Goal: Navigation & Orientation: Find specific page/section

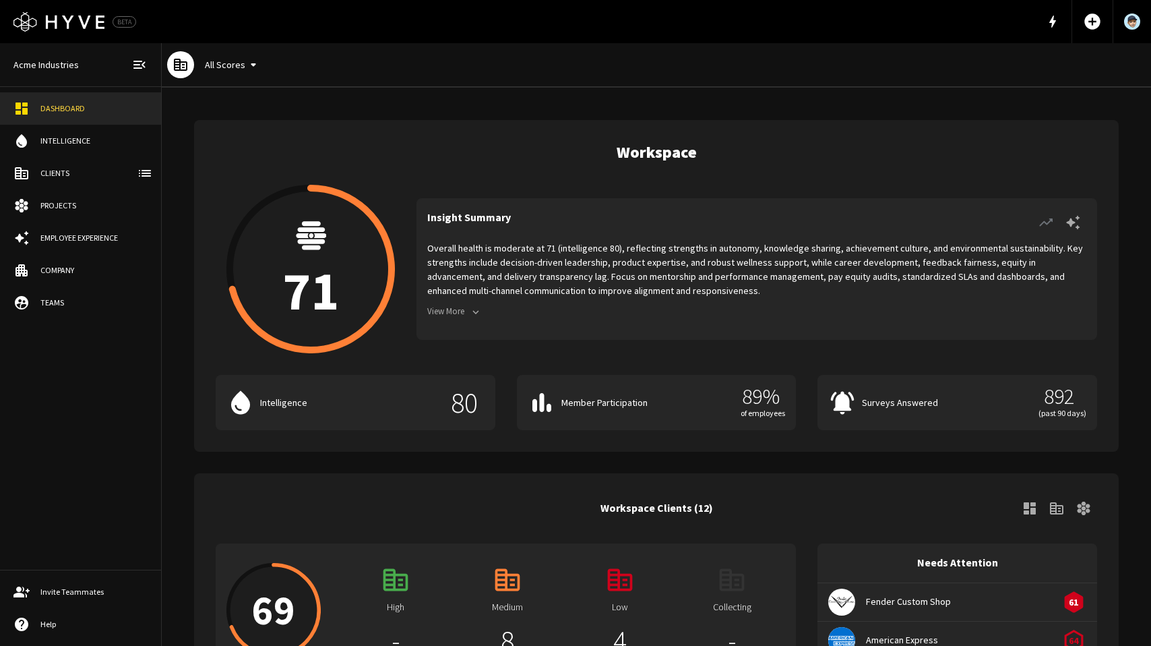
click at [462, 311] on button "View More" at bounding box center [455, 311] width 57 height 21
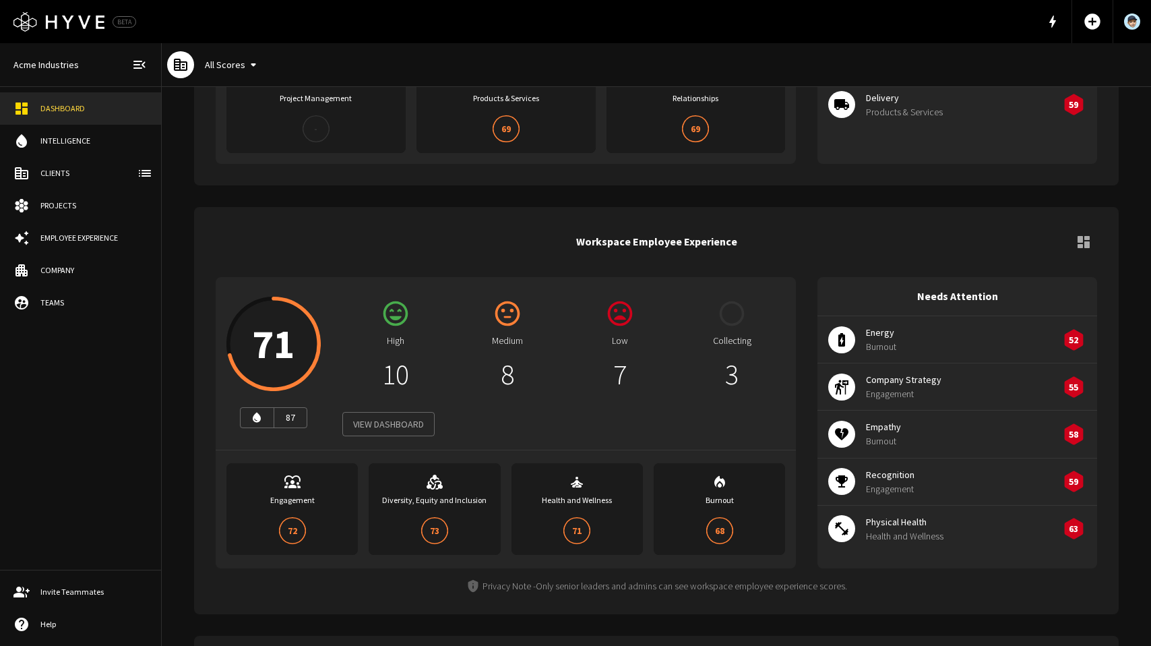
scroll to position [963, 0]
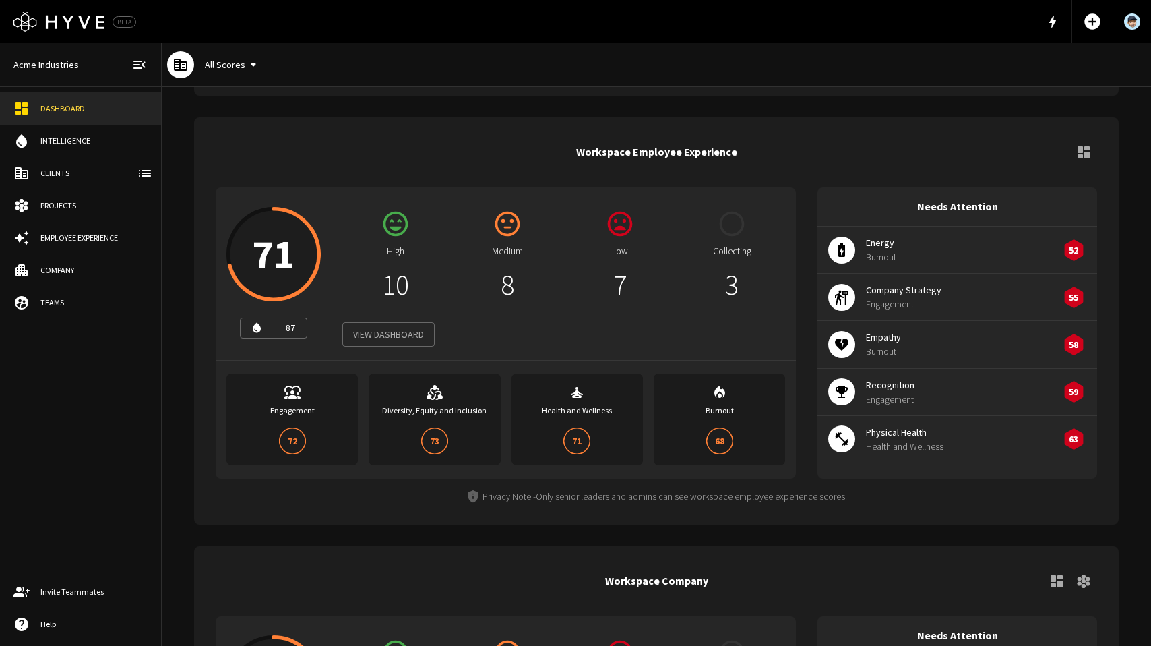
click at [398, 293] on div "High 10" at bounding box center [395, 254] width 107 height 113
click at [392, 224] on div "High 10" at bounding box center [395, 254] width 107 height 113
click at [305, 415] on div "Engagement 72" at bounding box center [292, 419] width 110 height 70
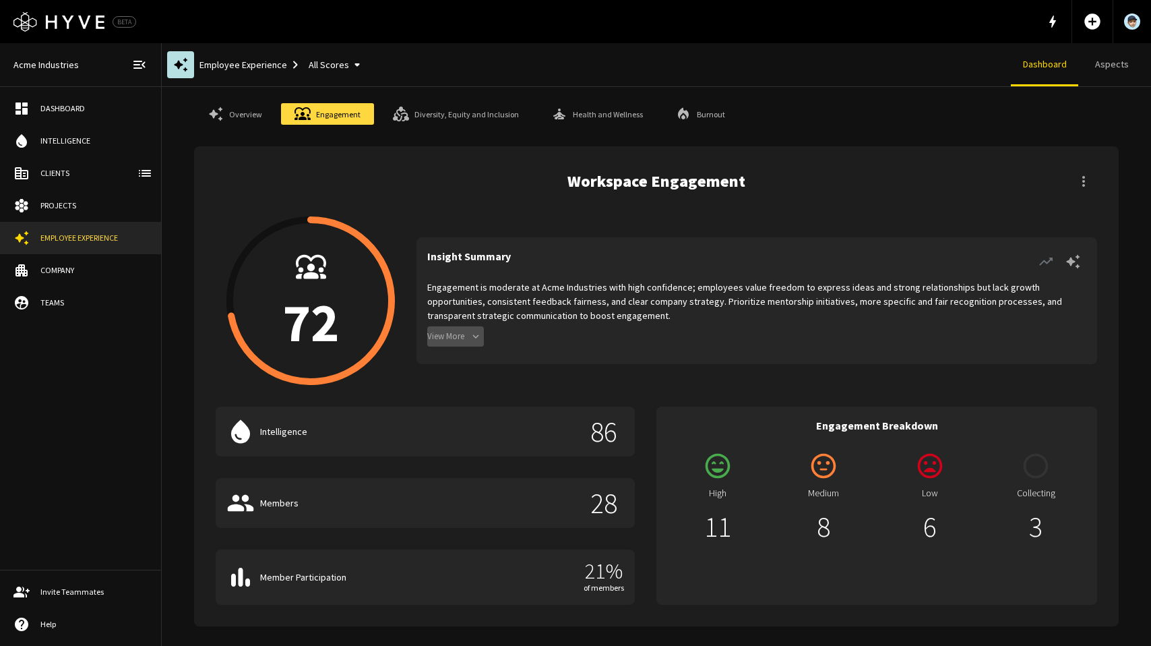
click at [457, 334] on button "View More" at bounding box center [455, 336] width 57 height 21
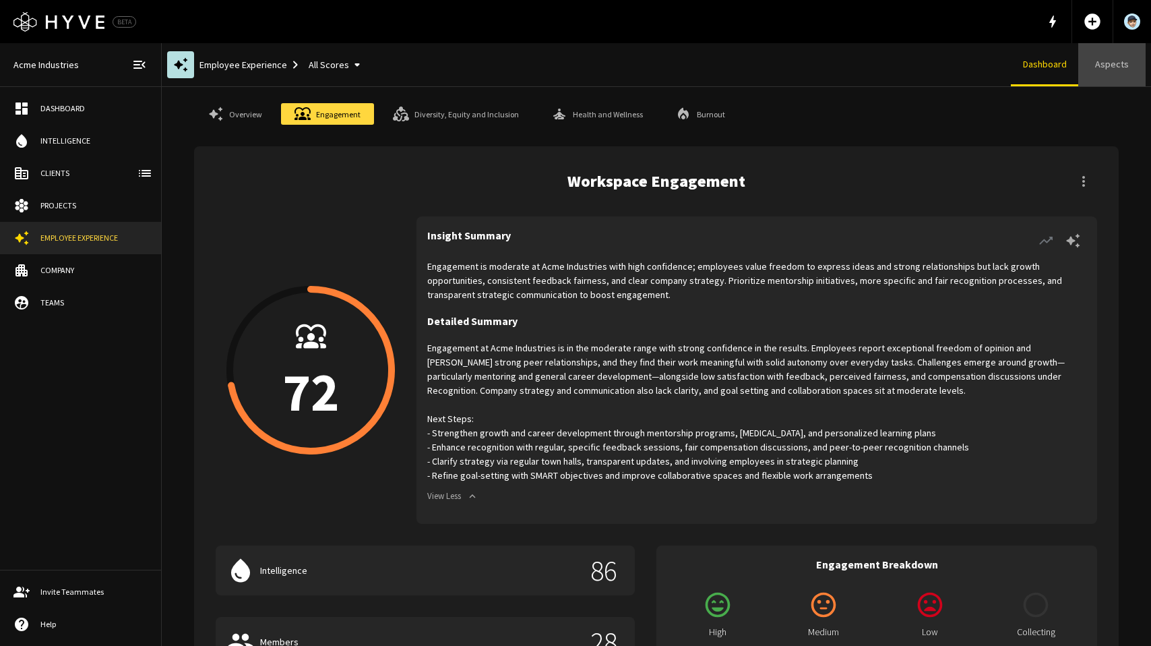
click at [1110, 65] on link "Aspects" at bounding box center [1112, 64] width 67 height 43
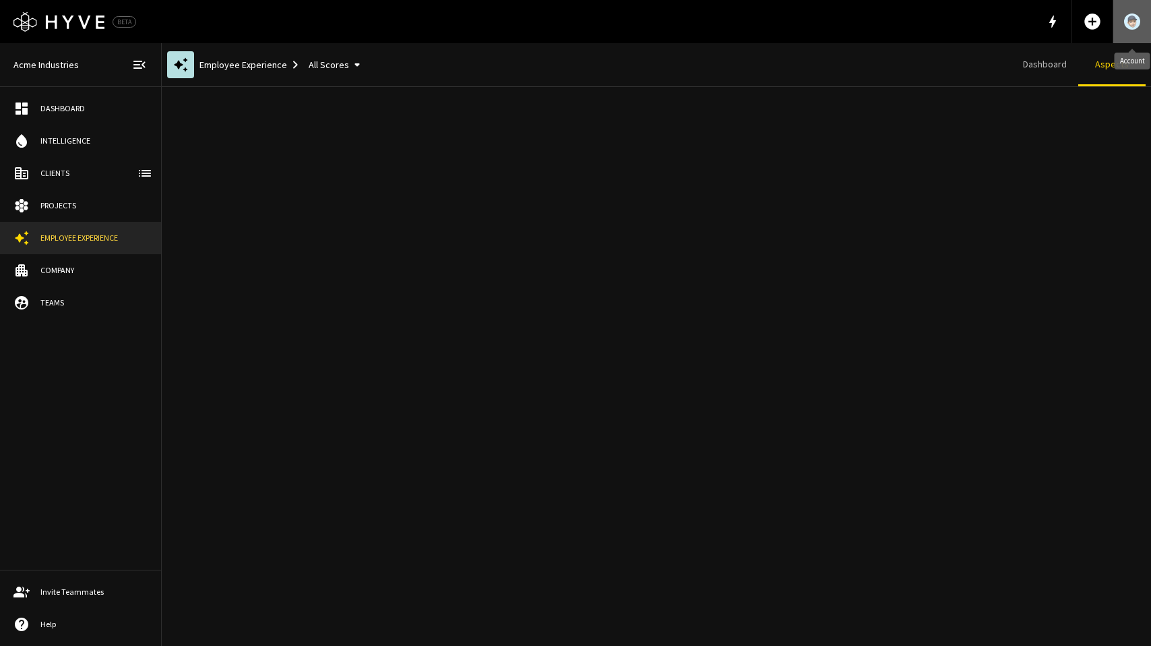
click at [1133, 18] on img "Account" at bounding box center [1132, 21] width 16 height 16
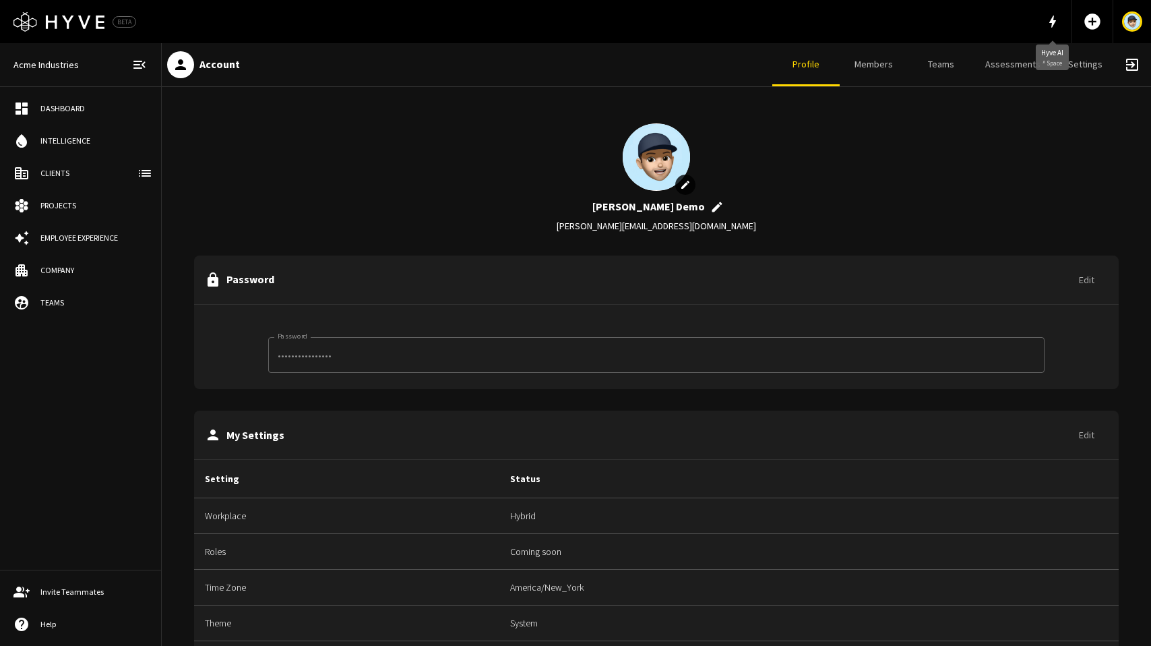
click at [1051, 20] on icon "button" at bounding box center [1053, 21] width 16 height 16
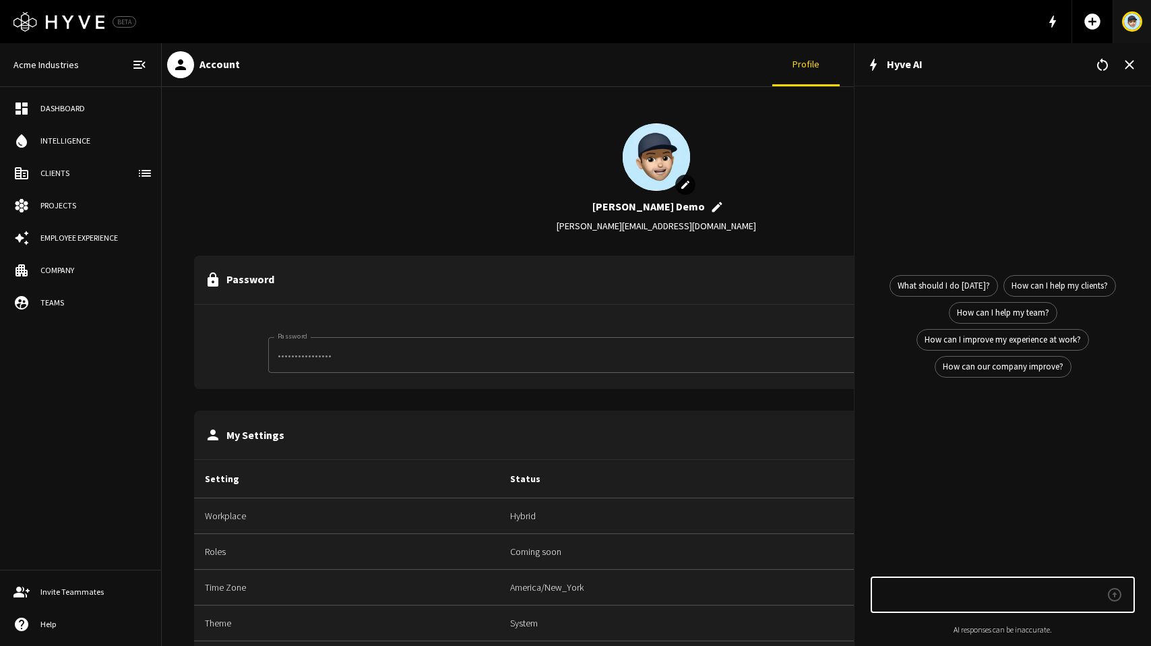
click at [1130, 16] on img "Account" at bounding box center [1132, 21] width 16 height 16
click at [1137, 57] on button "button" at bounding box center [1129, 64] width 27 height 27
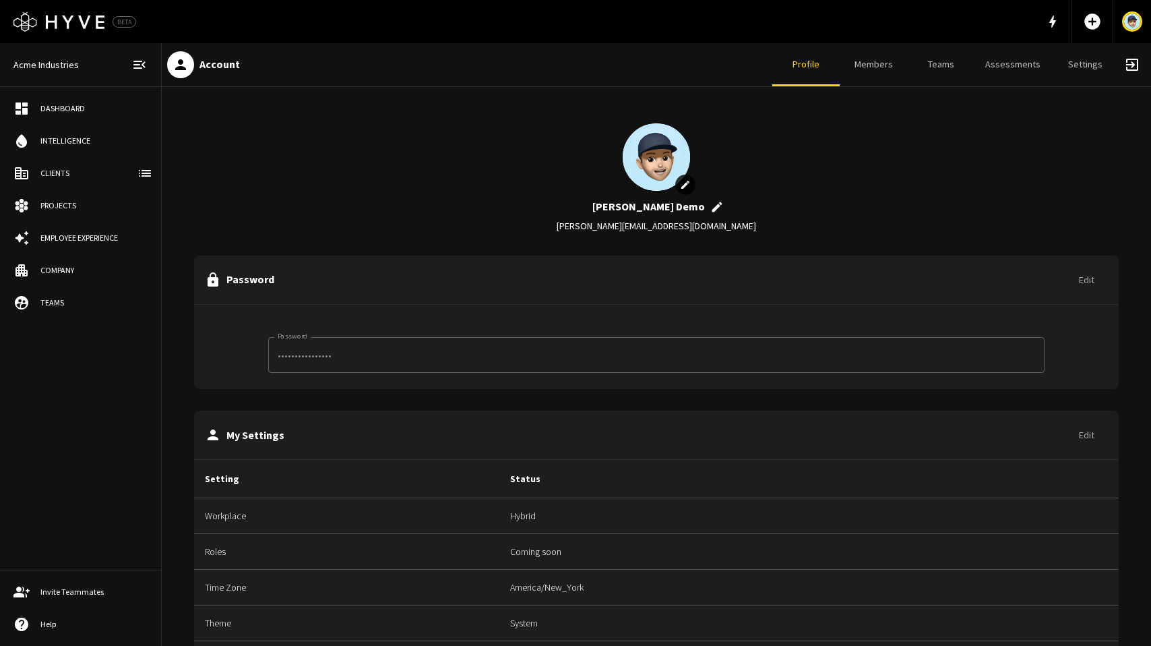
click at [1089, 69] on link "Settings" at bounding box center [1085, 64] width 67 height 43
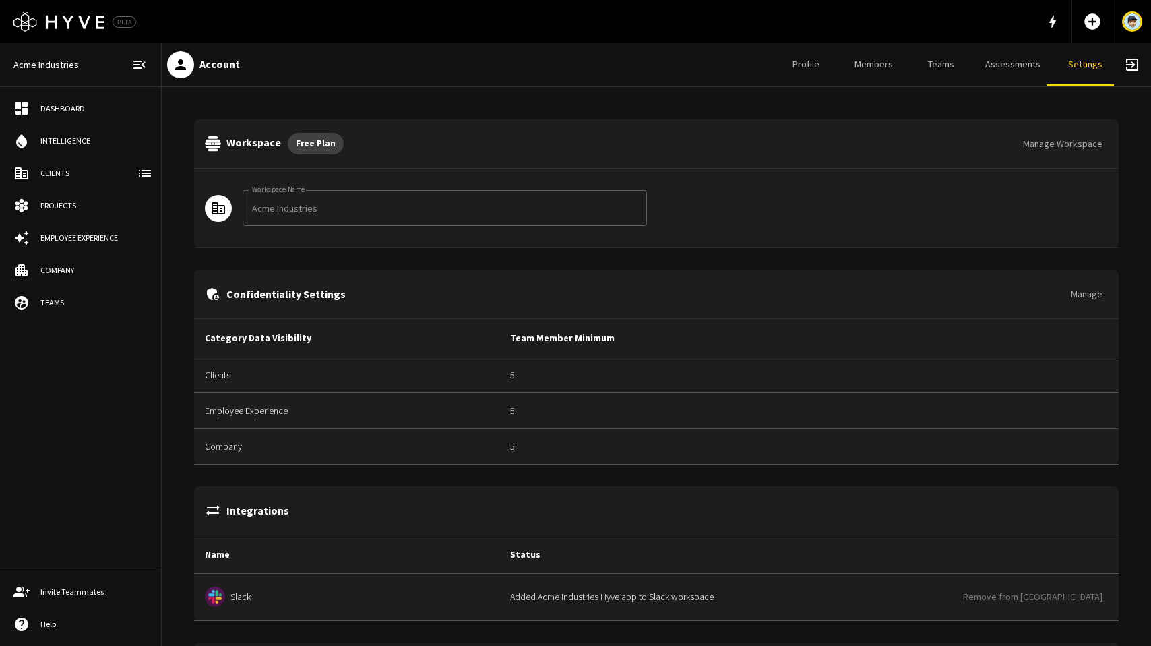
click at [1053, 13] on button "button" at bounding box center [1052, 21] width 27 height 27
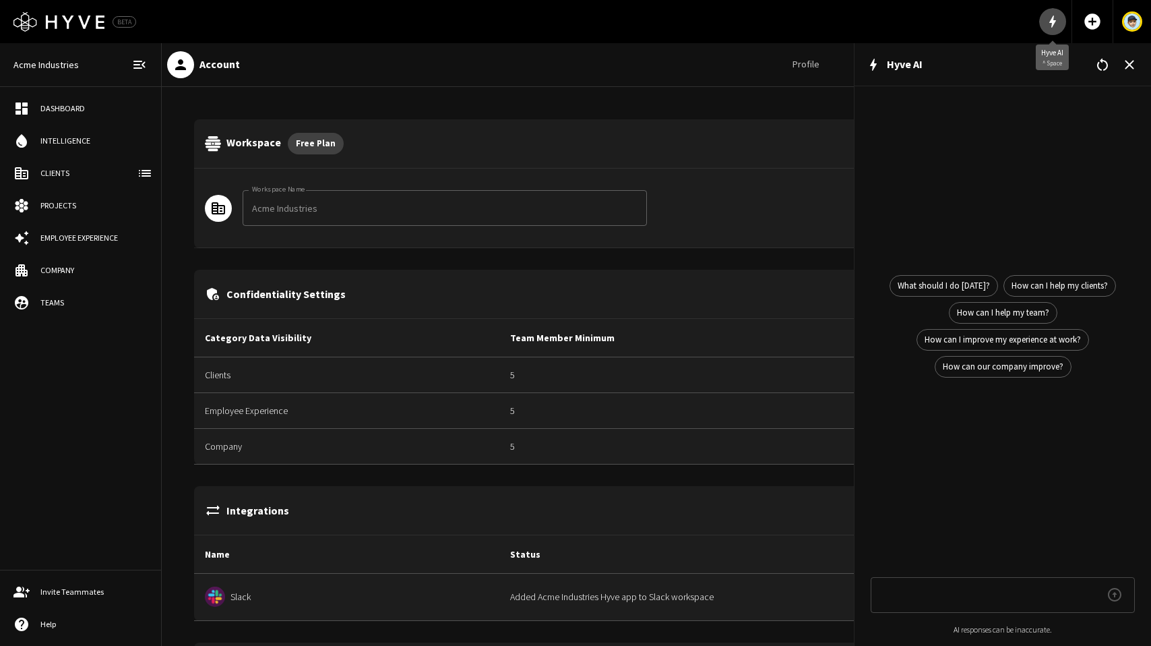
click at [1052, 18] on icon "button" at bounding box center [1053, 22] width 7 height 12
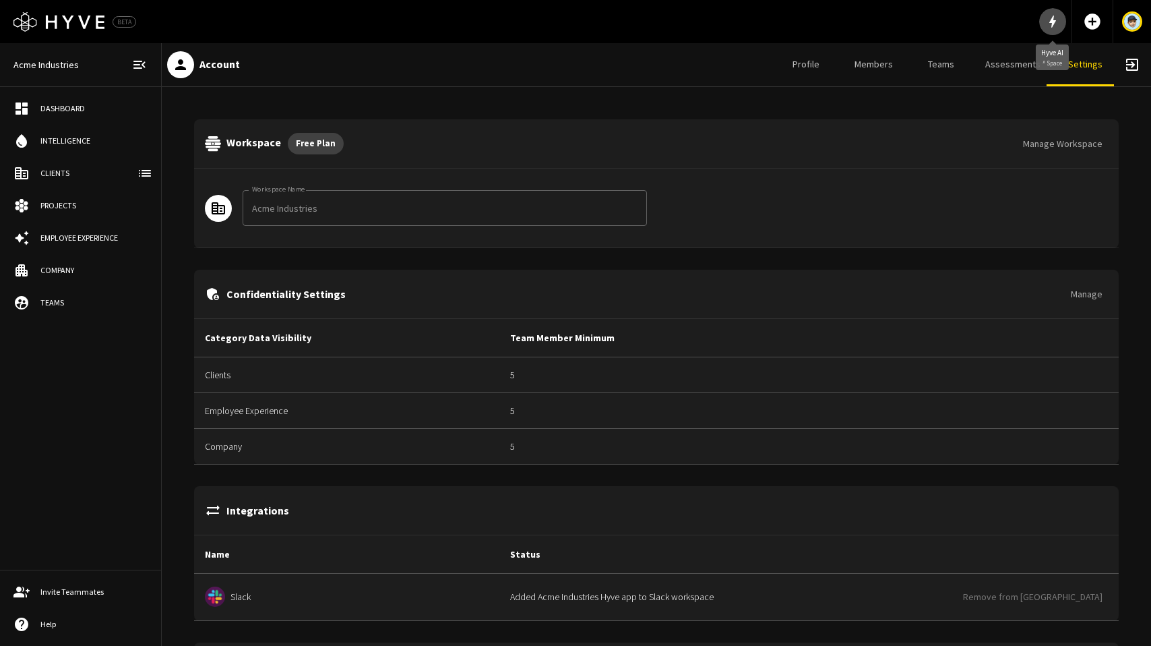
click at [1052, 18] on icon "button" at bounding box center [1053, 22] width 7 height 12
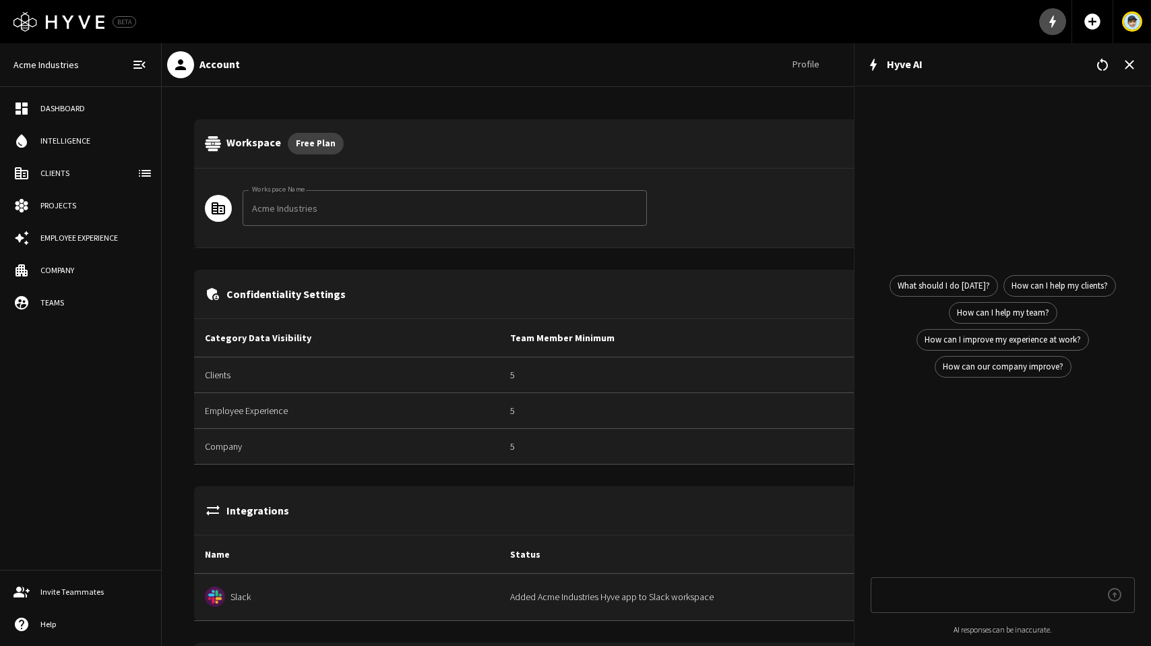
click at [1052, 18] on icon "button" at bounding box center [1053, 22] width 7 height 12
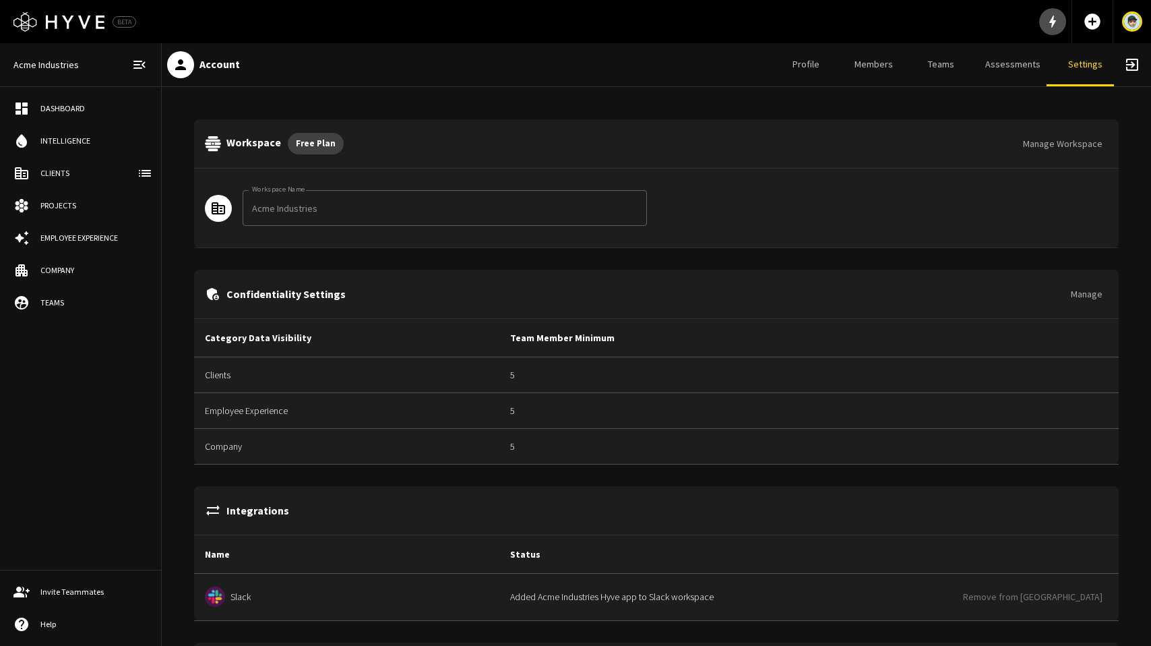
click at [1052, 18] on icon "button" at bounding box center [1053, 22] width 7 height 12
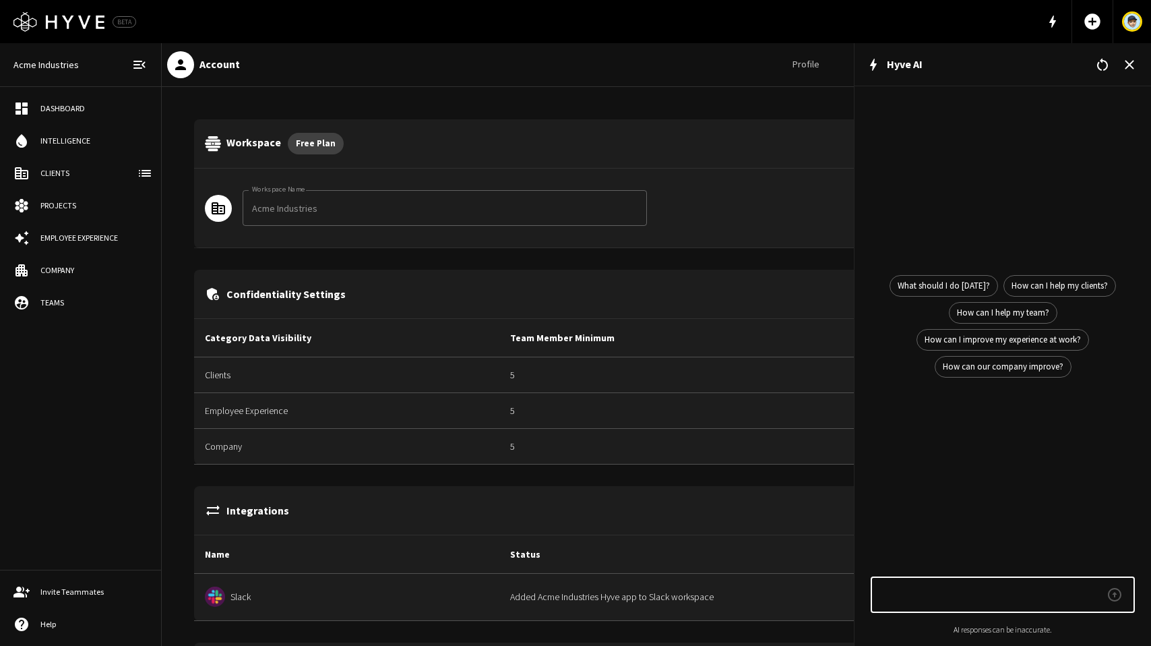
click at [55, 174] on div "Clients" at bounding box center [93, 173] width 107 height 12
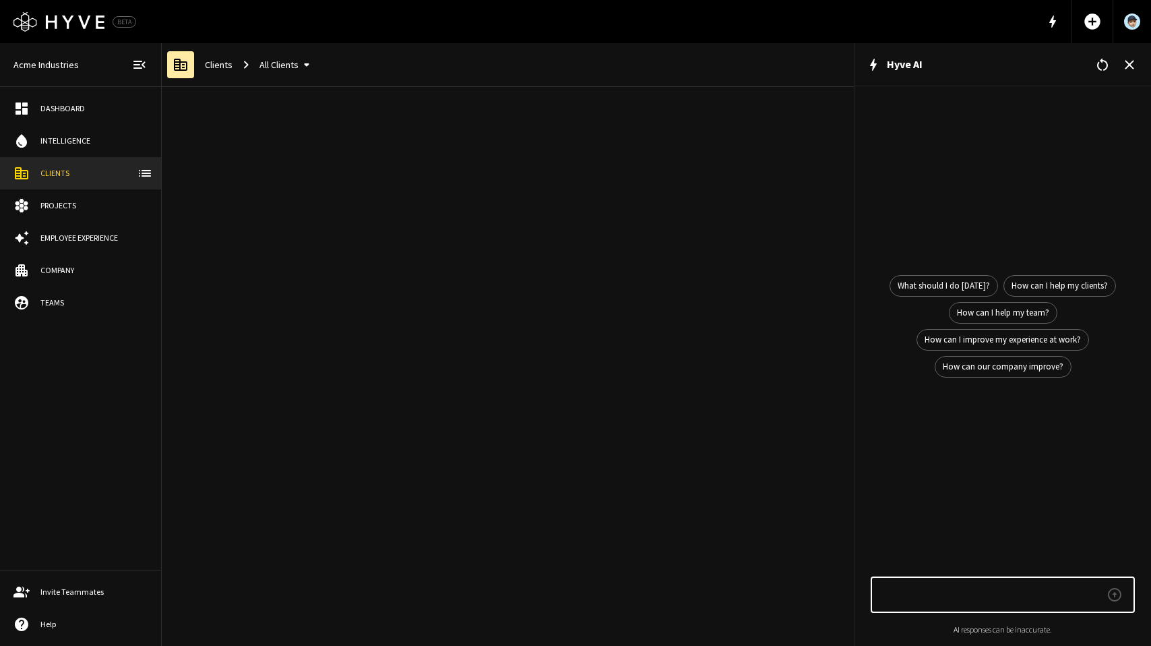
click at [63, 202] on div "Projects" at bounding box center [93, 206] width 107 height 12
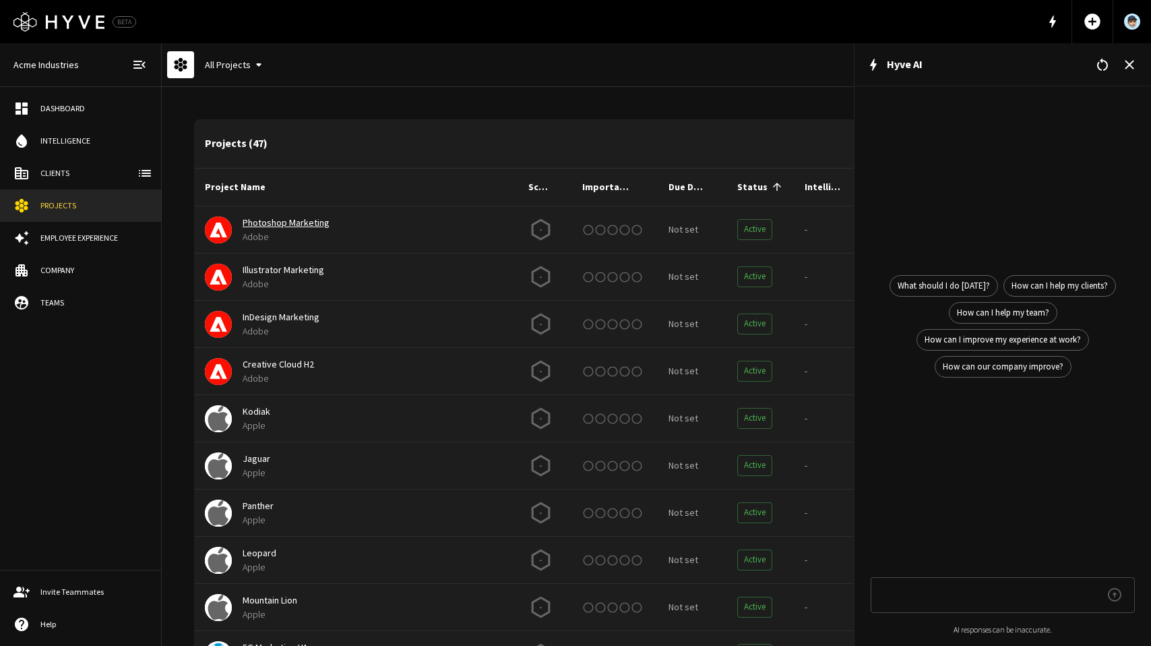
click at [311, 224] on link "Photoshop Marketing" at bounding box center [286, 222] width 87 height 12
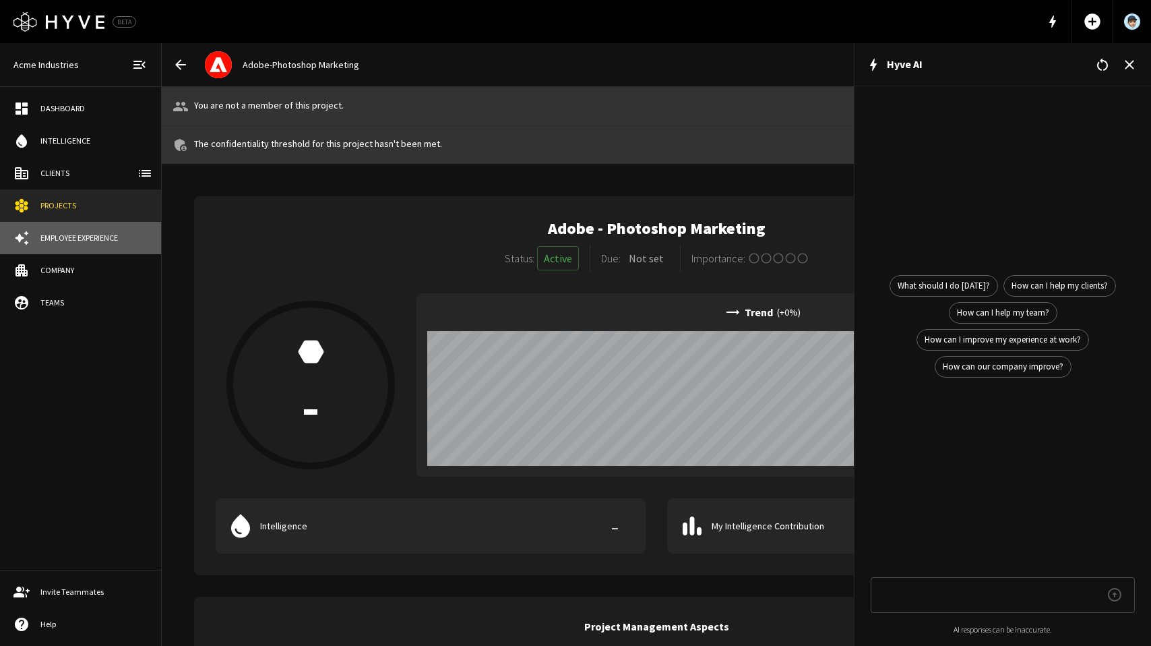
click at [78, 235] on div "Employee Experience" at bounding box center [93, 238] width 107 height 12
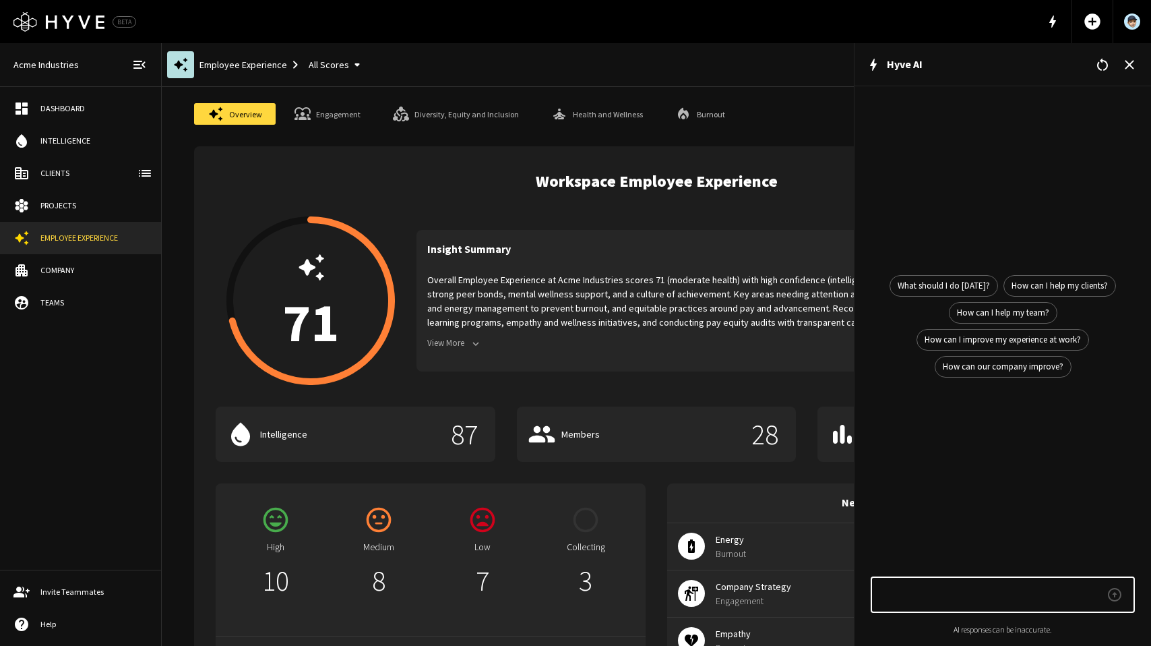
click at [589, 305] on p "Overall Employee Experience at Acme Industries scores 71 (moderate health) with…" at bounding box center [756, 301] width 659 height 57
click at [1128, 63] on icon "button" at bounding box center [1129, 64] width 9 height 9
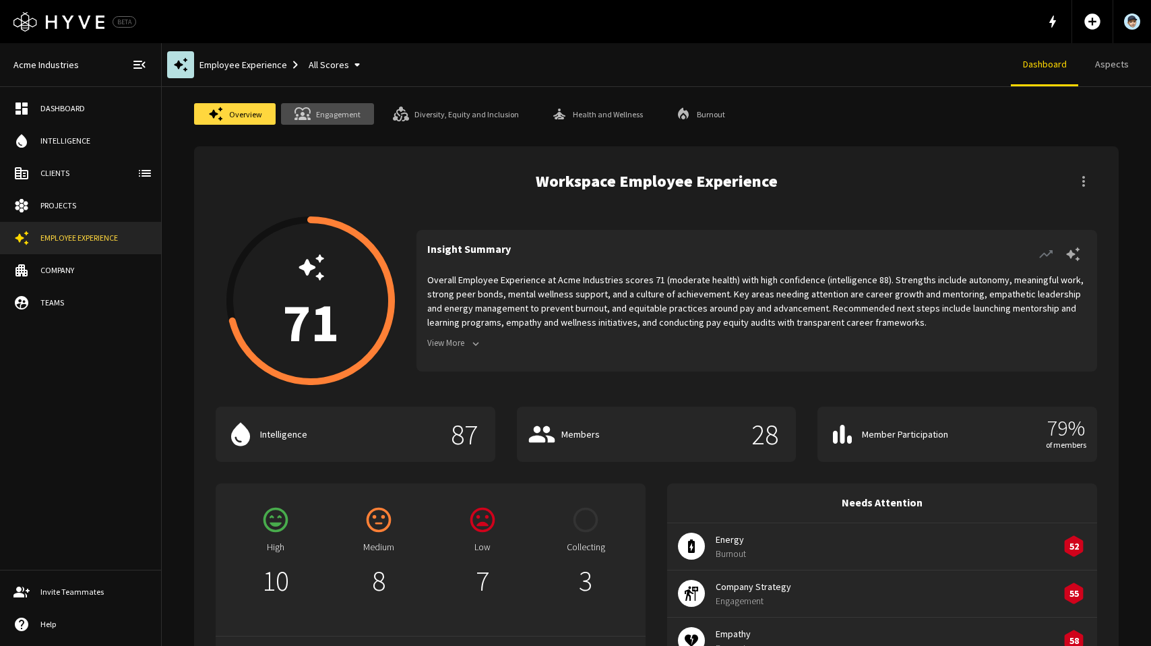
click at [332, 119] on link "Engagement" at bounding box center [327, 114] width 93 height 22
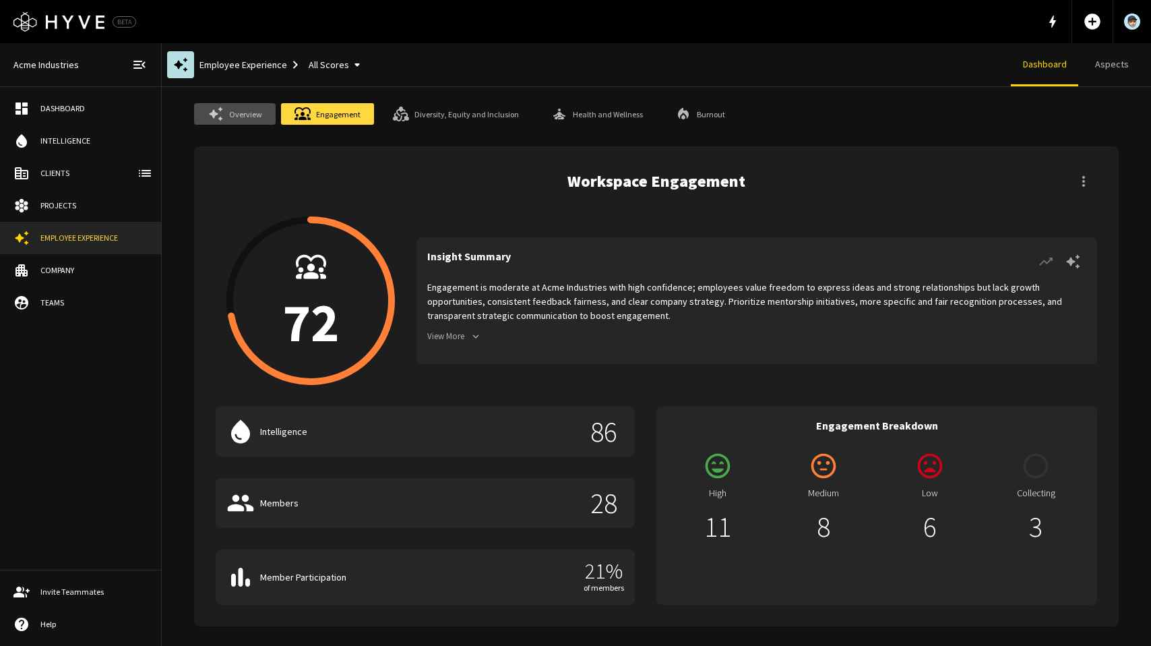
click at [240, 117] on link "Overview" at bounding box center [235, 114] width 82 height 22
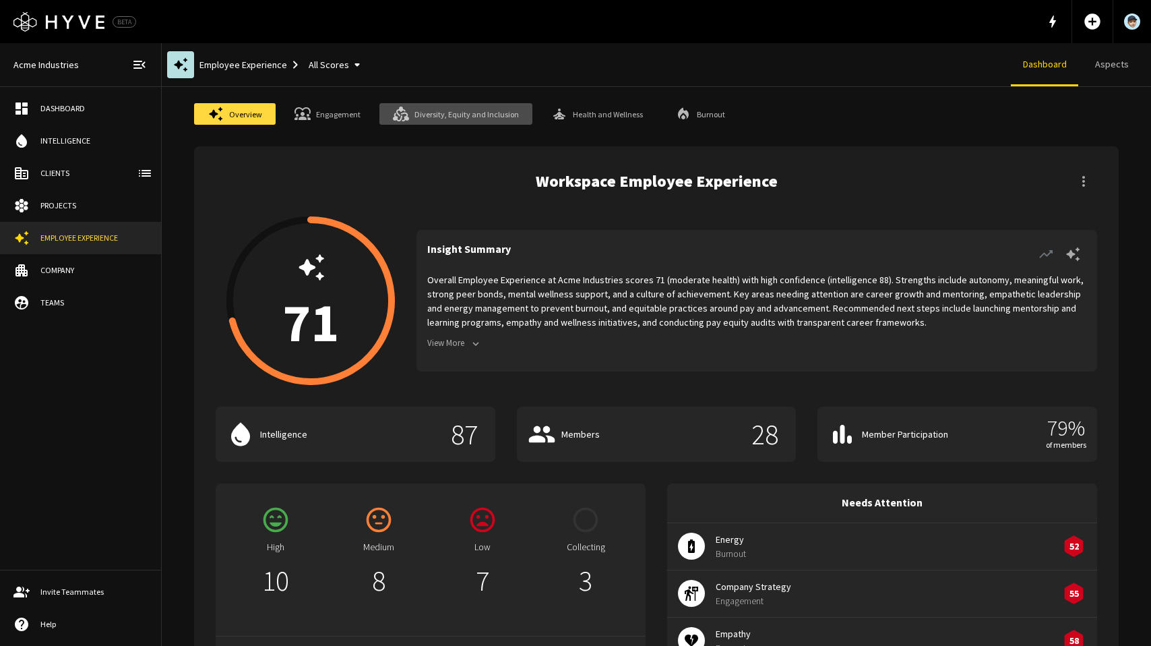
click at [459, 116] on link "Diversity, Equity and Inclusion" at bounding box center [456, 114] width 153 height 22
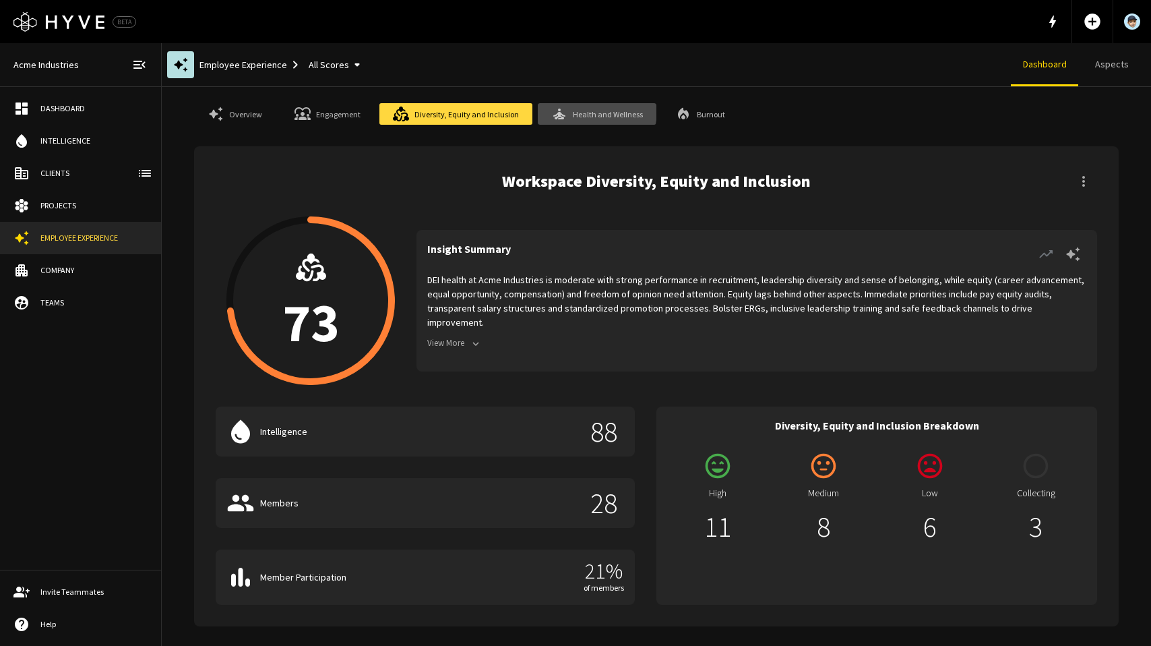
click at [590, 111] on link "Health and Wellness" at bounding box center [597, 114] width 119 height 22
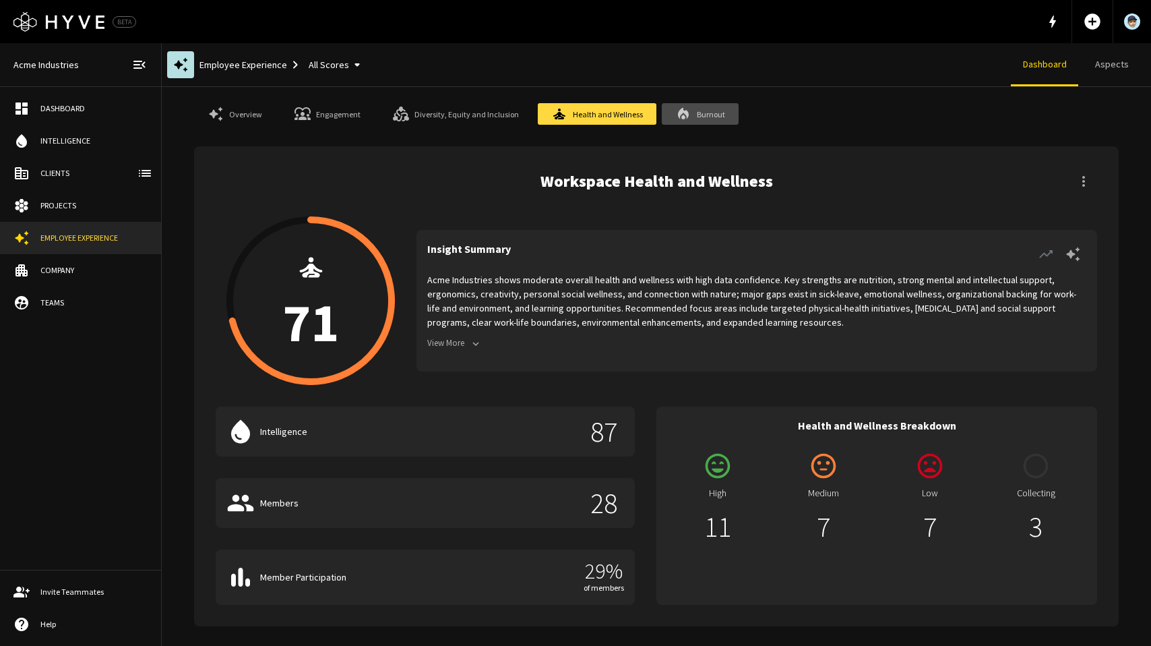
click at [706, 113] on link "Burnout" at bounding box center [700, 114] width 77 height 22
